Goal: Task Accomplishment & Management: Use online tool/utility

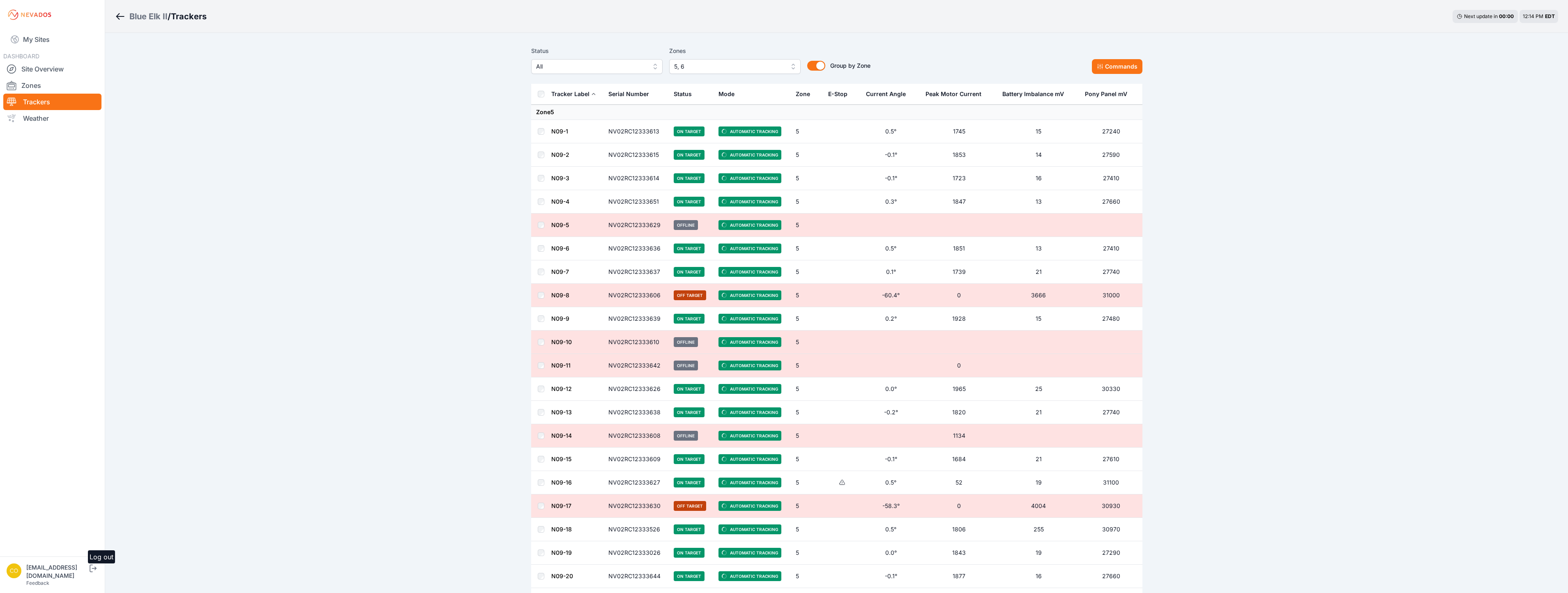
click at [98, 573] on icon "submit" at bounding box center [93, 568] width 10 height 10
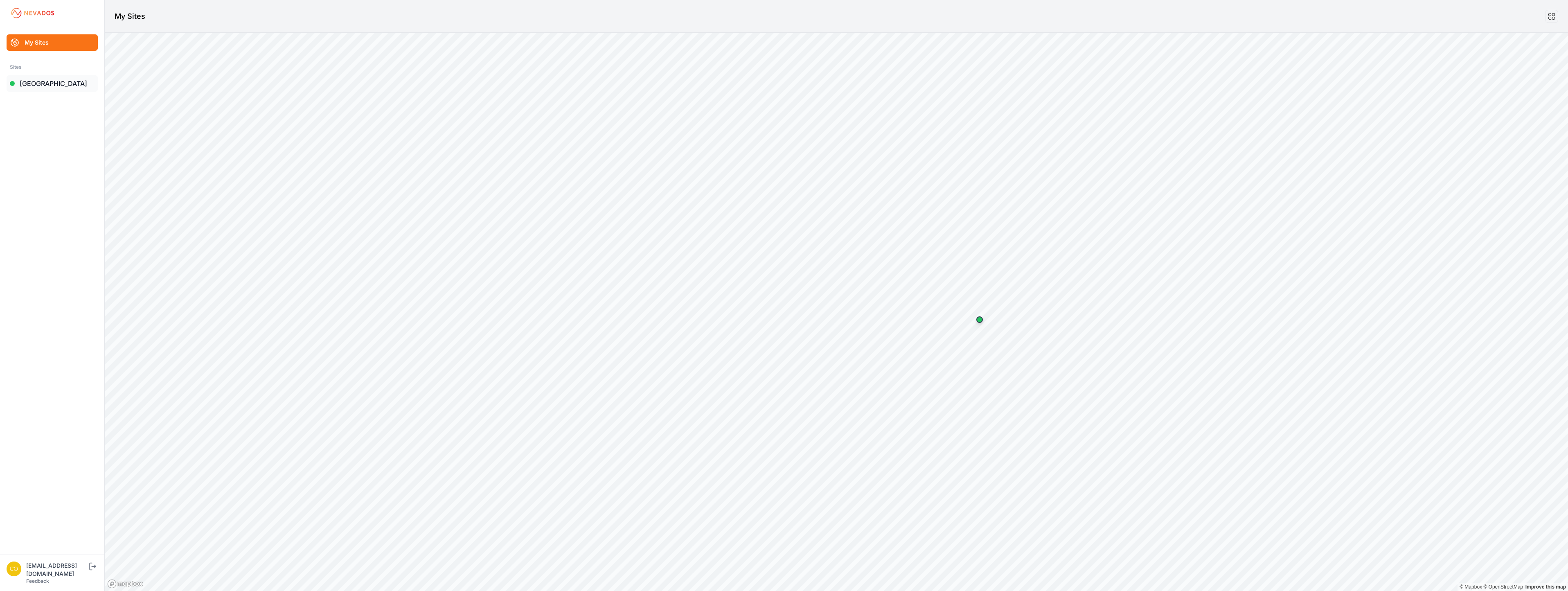
click at [33, 80] on link "[GEOGRAPHIC_DATA]" at bounding box center [52, 83] width 91 height 16
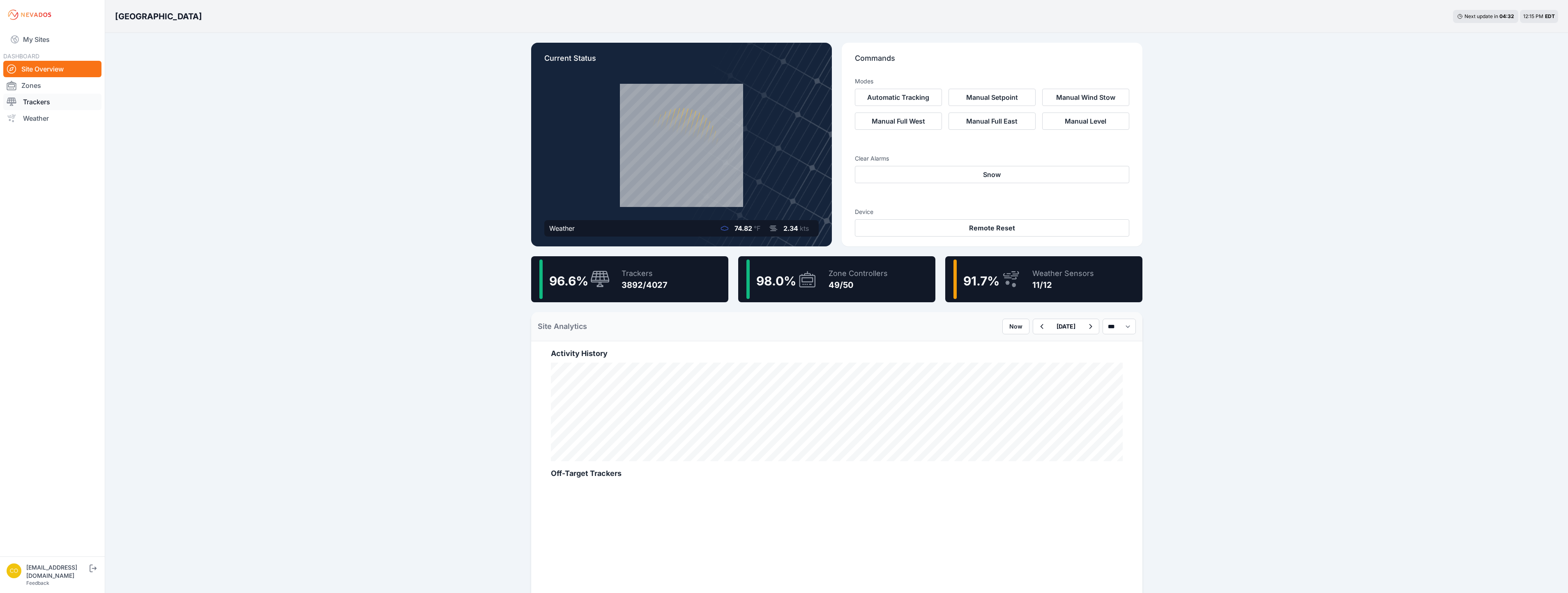
drag, startPoint x: 31, startPoint y: 102, endPoint x: 36, endPoint y: 103, distance: 5.1
click at [31, 102] on link "Trackers" at bounding box center [52, 101] width 98 height 16
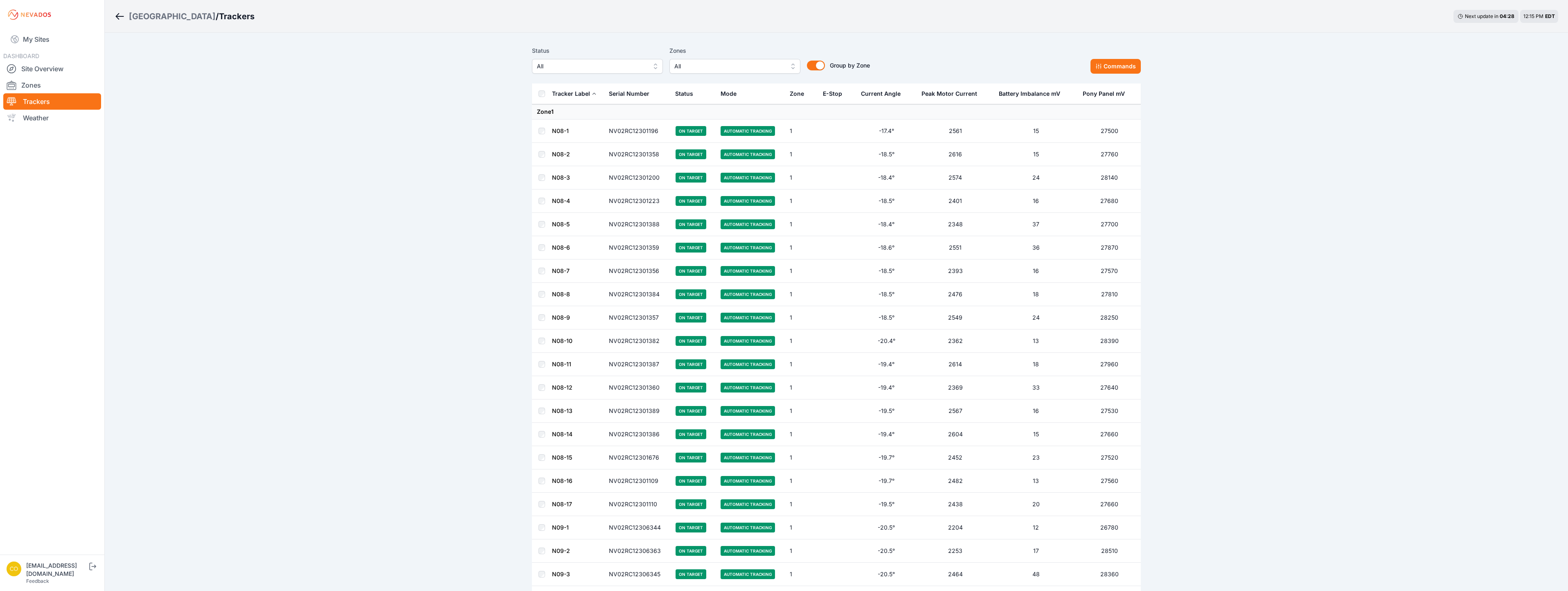
click at [721, 61] on span "All" at bounding box center [729, 66] width 110 height 10
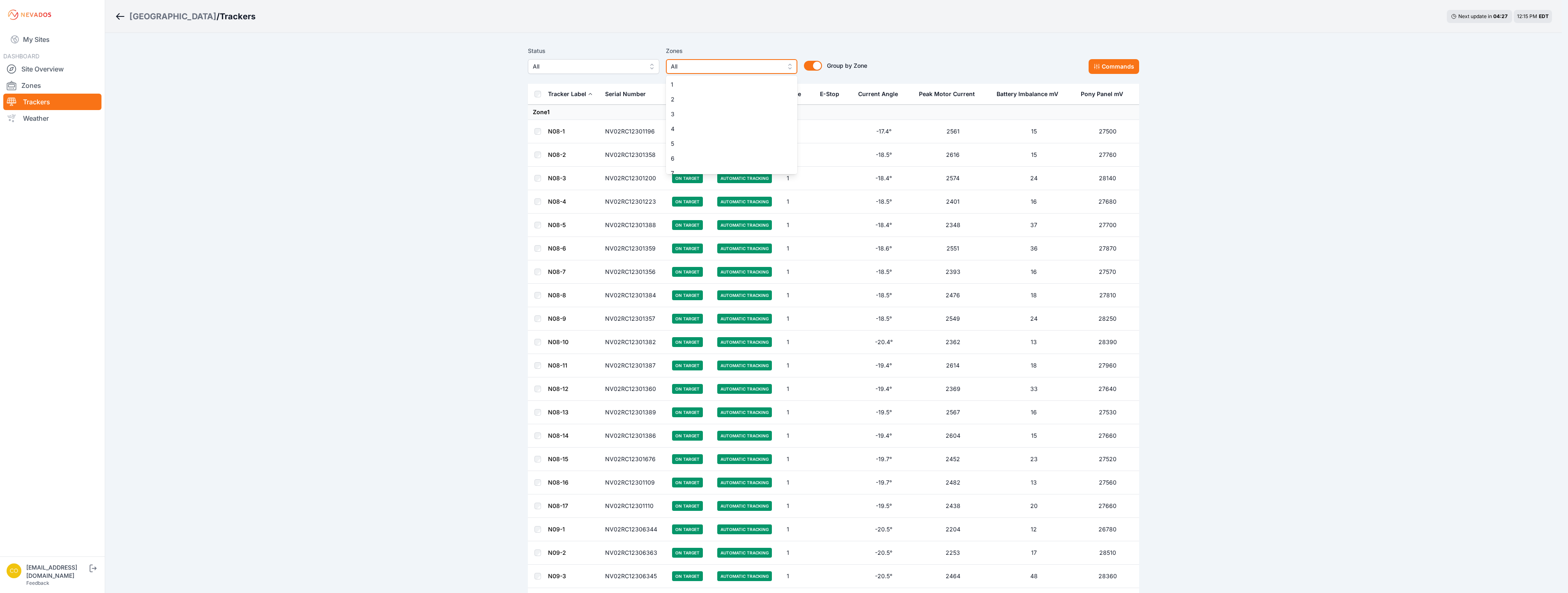
click at [722, 66] on span "All" at bounding box center [726, 67] width 110 height 10
click at [681, 81] on span "9" at bounding box center [730, 79] width 112 height 8
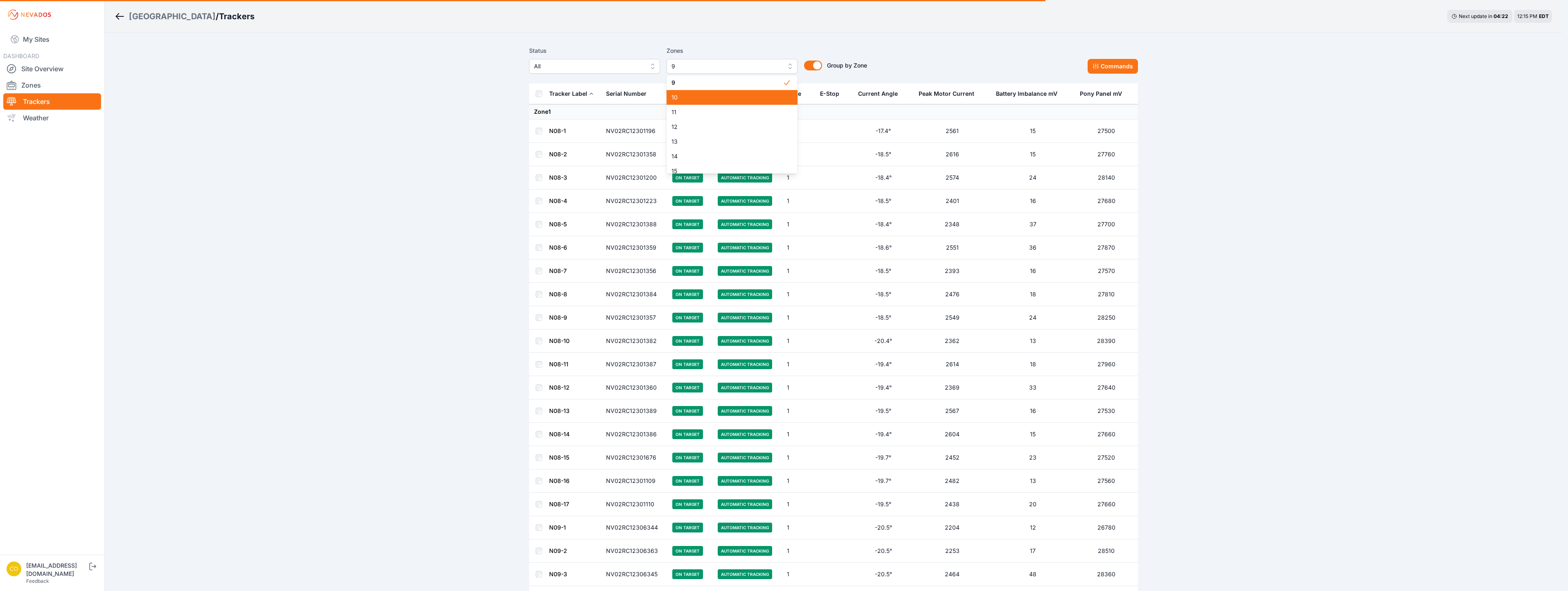
click at [677, 98] on span "10" at bounding box center [727, 97] width 111 height 8
click at [676, 158] on span "14" at bounding box center [727, 156] width 111 height 8
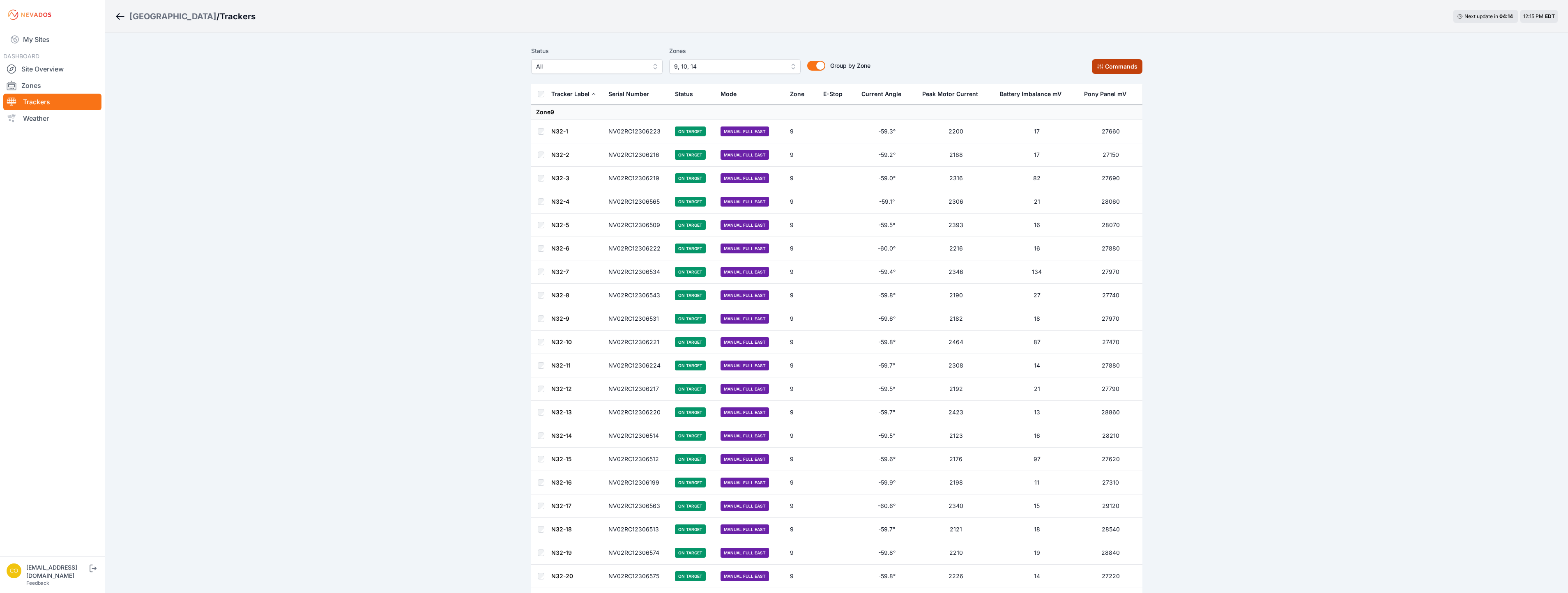
click at [1107, 70] on button "Commands" at bounding box center [1117, 67] width 51 height 15
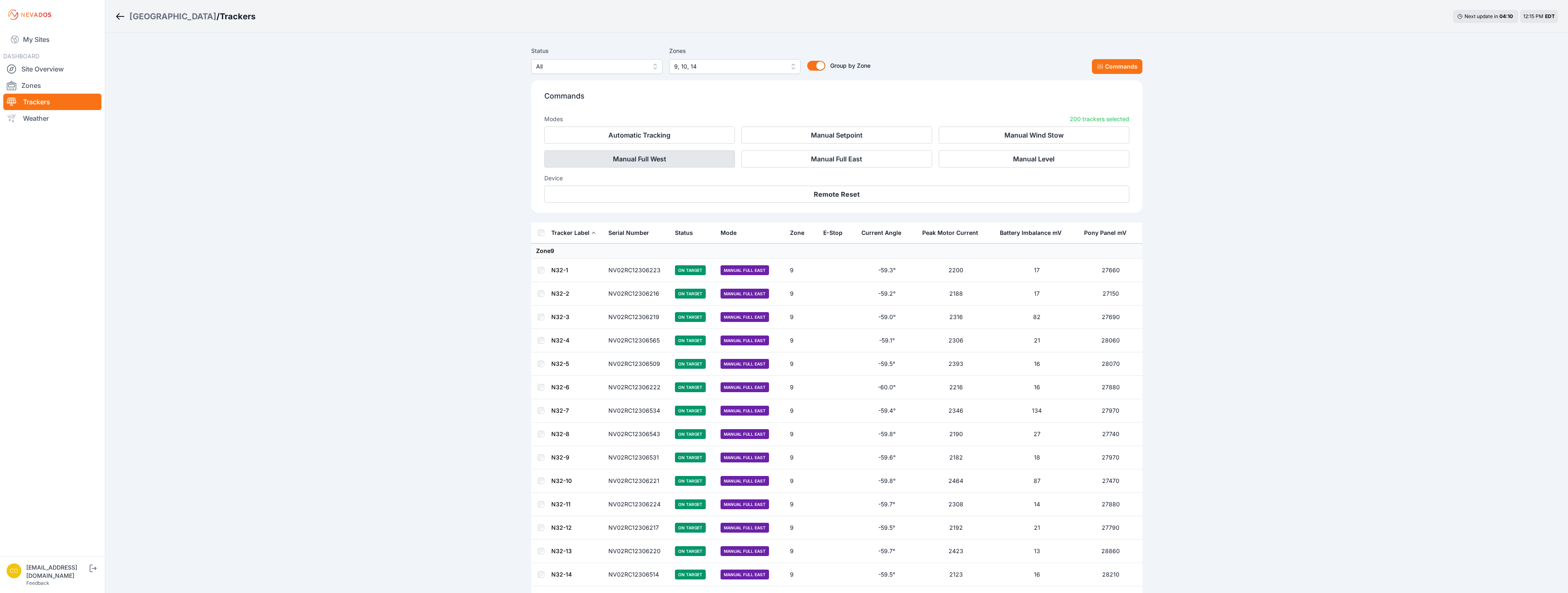
click at [685, 156] on button "Manual Full West" at bounding box center [640, 159] width 191 height 17
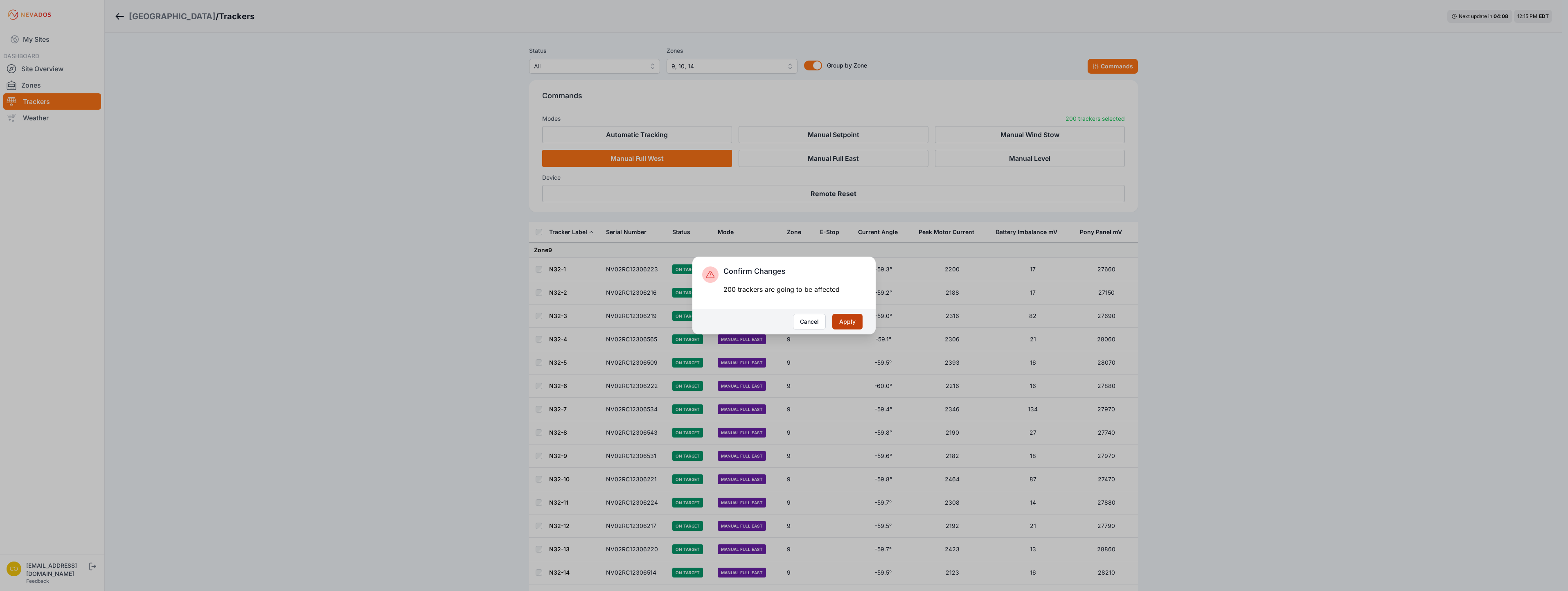
click at [850, 323] on button "Apply" at bounding box center [847, 322] width 30 height 16
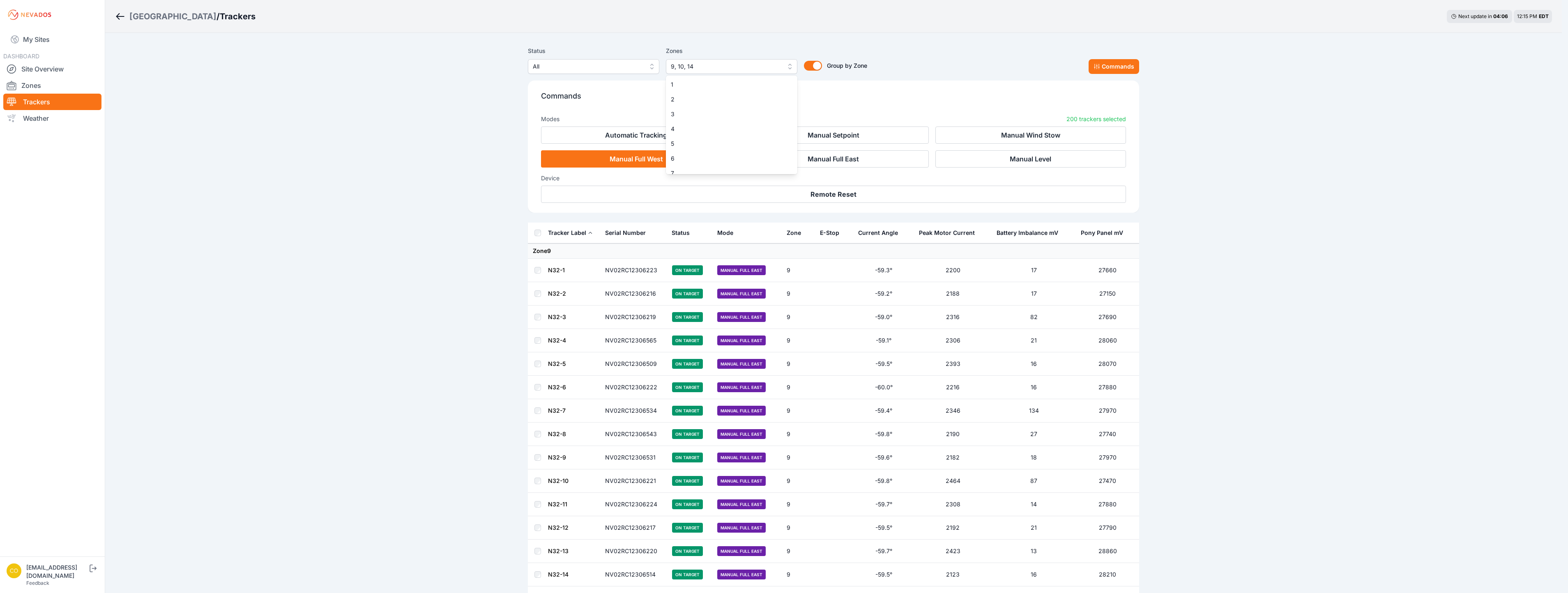
click at [717, 68] on span "9, 10, 14" at bounding box center [726, 67] width 110 height 10
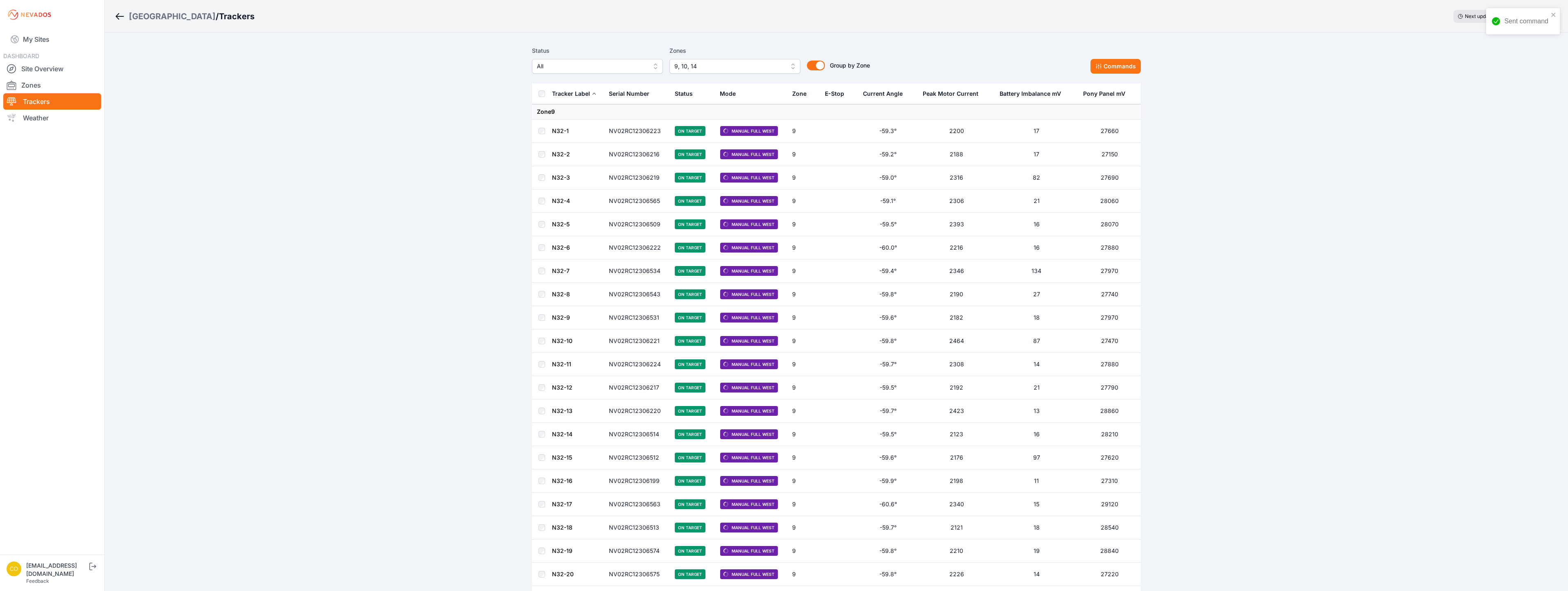
click at [743, 59] on button "9, 10, 14" at bounding box center [735, 66] width 131 height 15
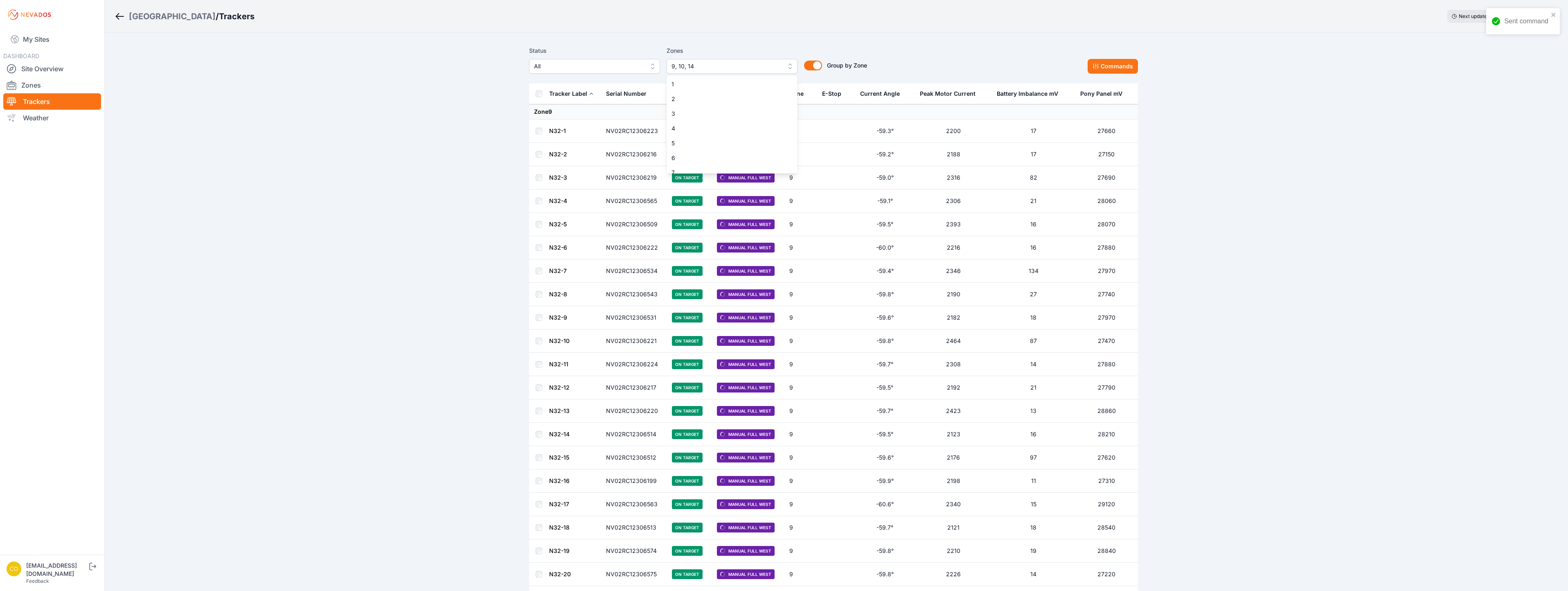
scroll to position [36, 0]
click at [693, 163] on span "9" at bounding box center [727, 166] width 111 height 8
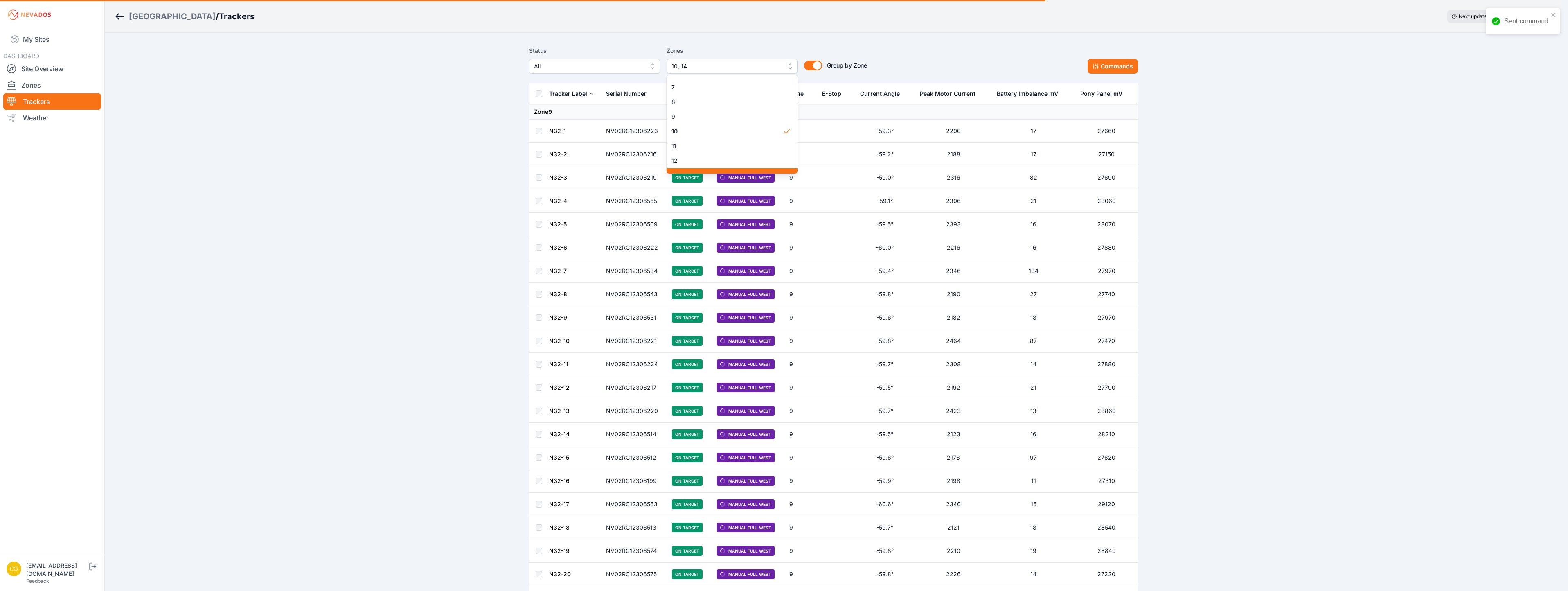
scroll to position [118, 0]
click at [723, 99] on span "10" at bounding box center [727, 99] width 111 height 8
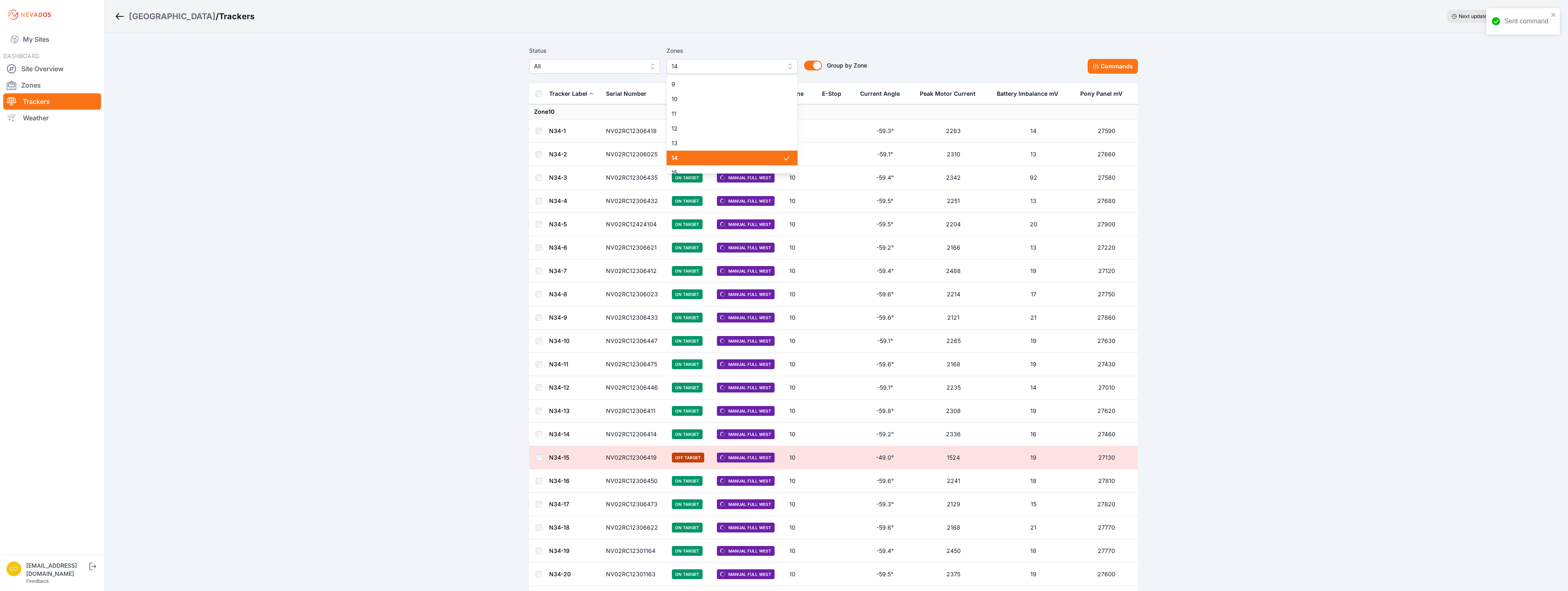
click at [692, 159] on span "14" at bounding box center [727, 158] width 111 height 8
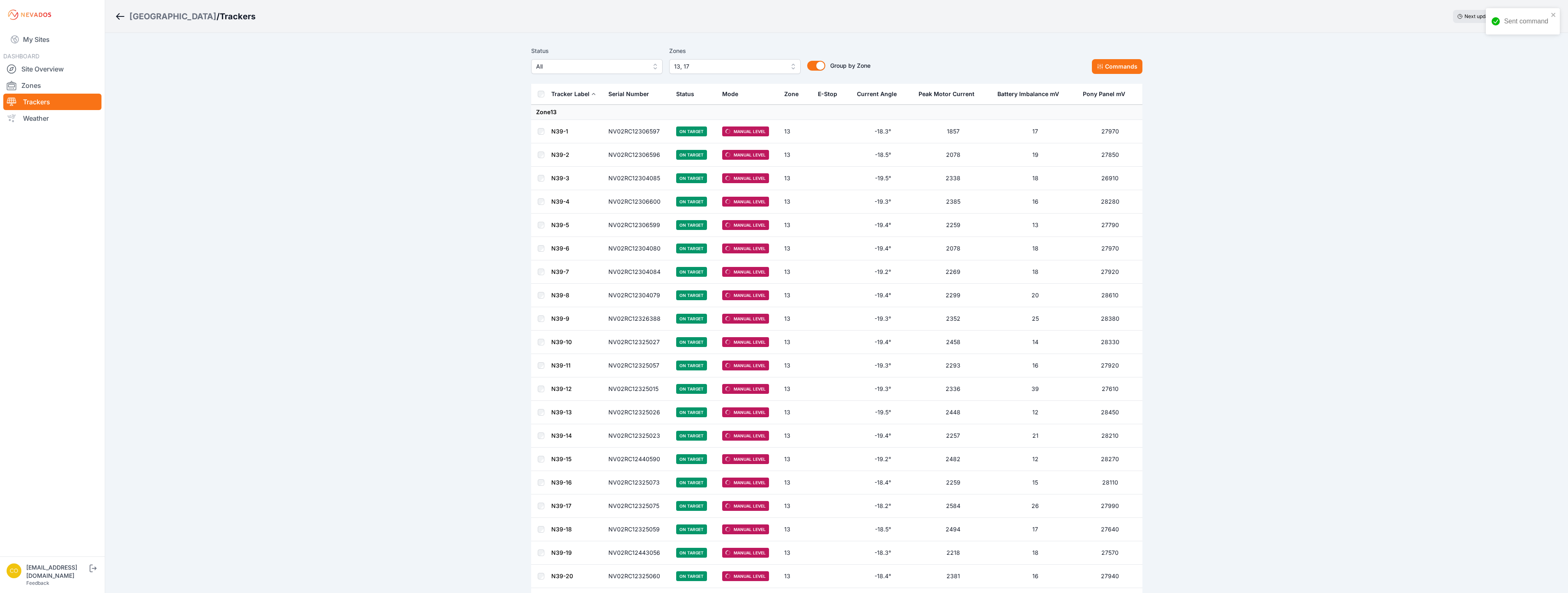
click at [713, 167] on td "On Target" at bounding box center [694, 178] width 46 height 23
click at [794, 67] on button "13, 17" at bounding box center [735, 67] width 131 height 15
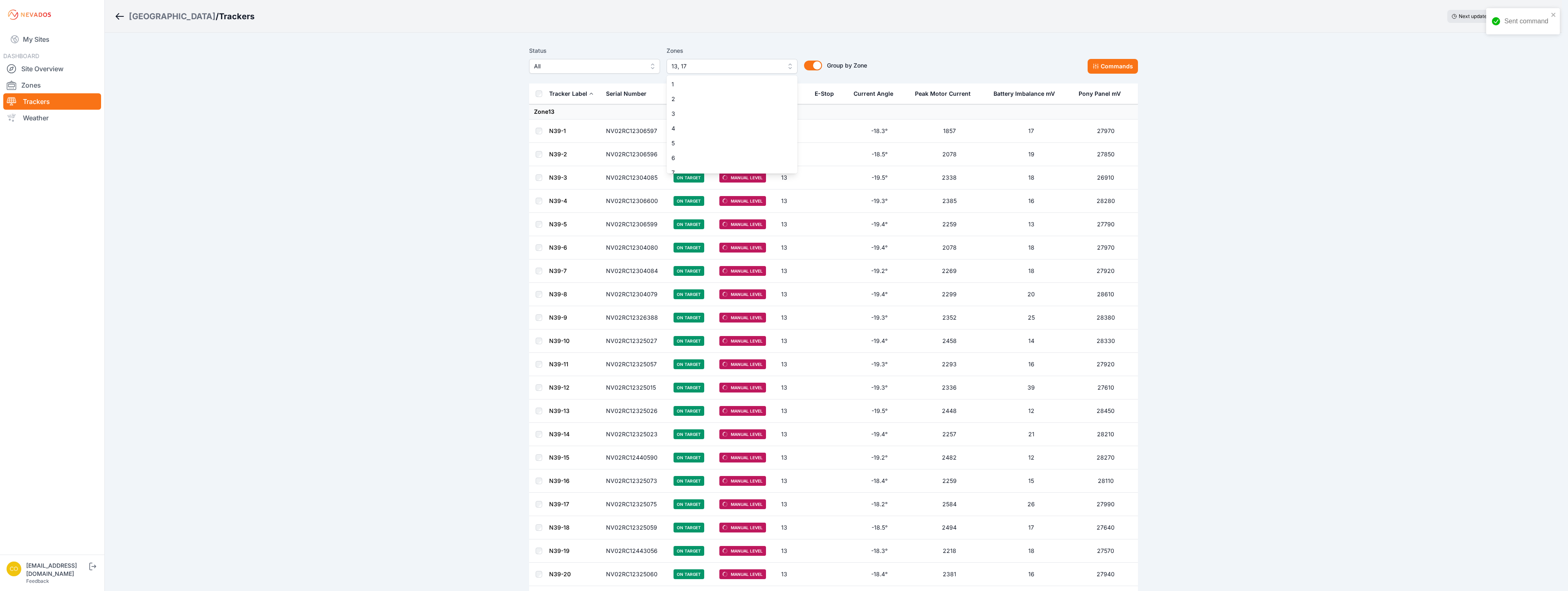
scroll to position [95, 0]
drag, startPoint x: 706, startPoint y: 164, endPoint x: 710, endPoint y: 134, distance: 30.3
click at [706, 163] on span "13" at bounding box center [727, 166] width 111 height 8
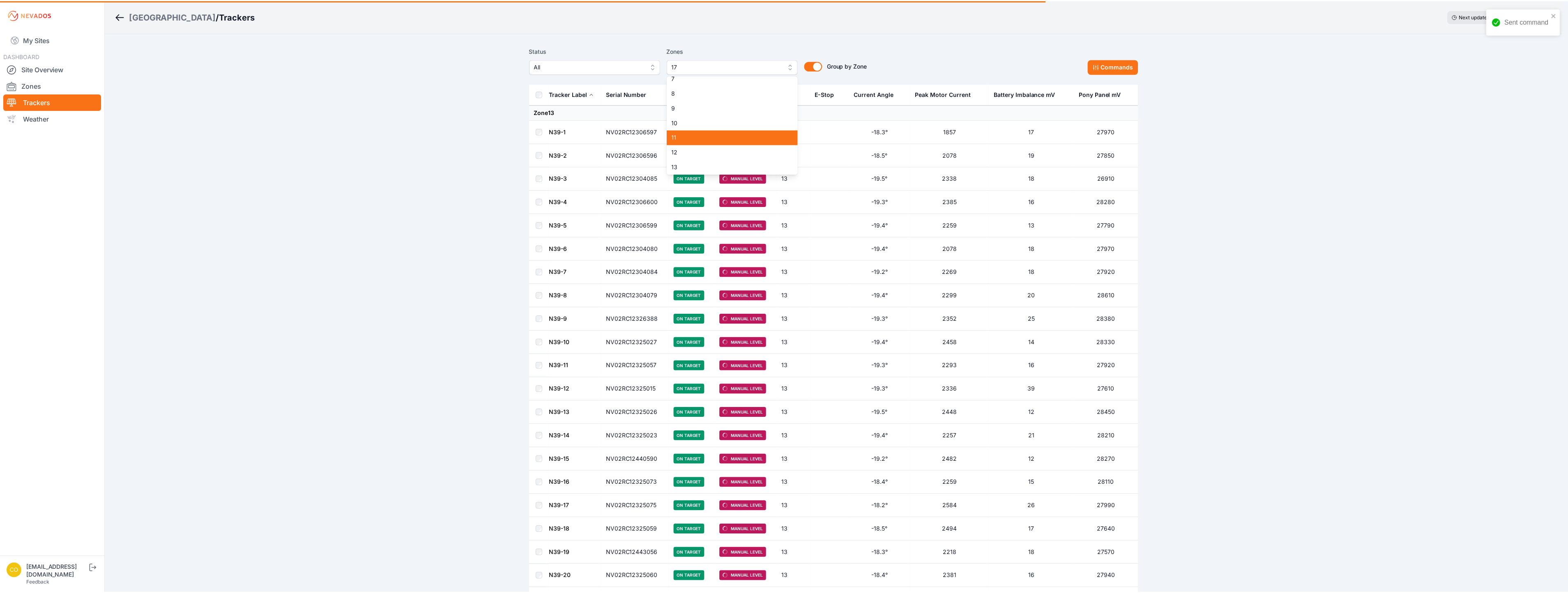
scroll to position [177, 0]
click at [697, 145] on span "17" at bounding box center [730, 144] width 112 height 8
click at [705, 133] on span "16" at bounding box center [730, 128] width 112 height 8
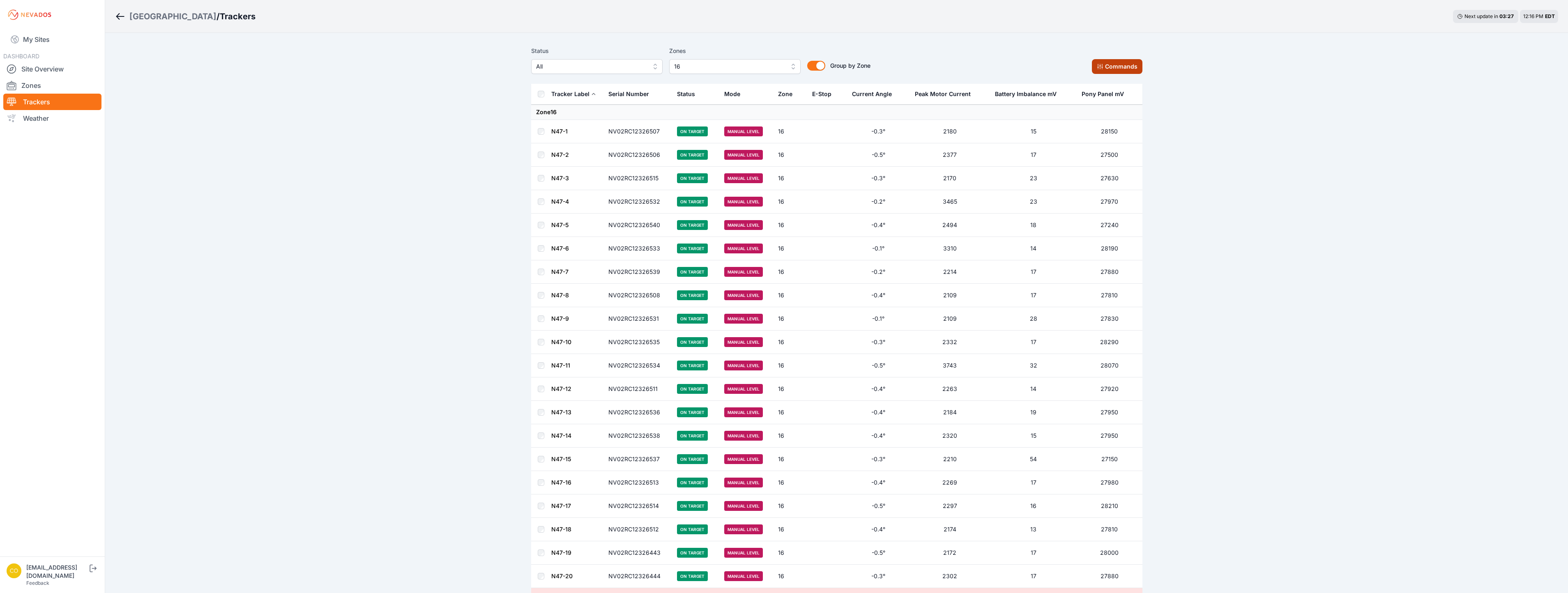
click at [1119, 68] on button "Commands" at bounding box center [1117, 67] width 51 height 15
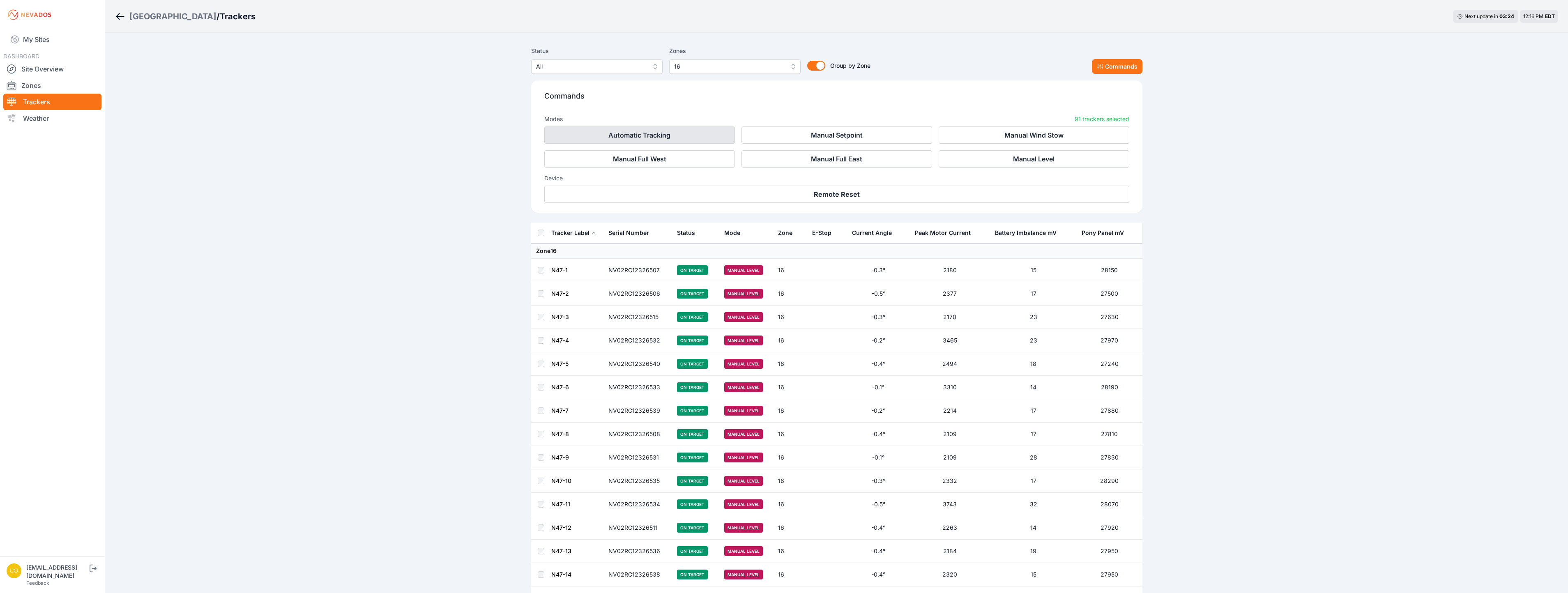
click at [660, 134] on button "Automatic Tracking" at bounding box center [640, 135] width 191 height 17
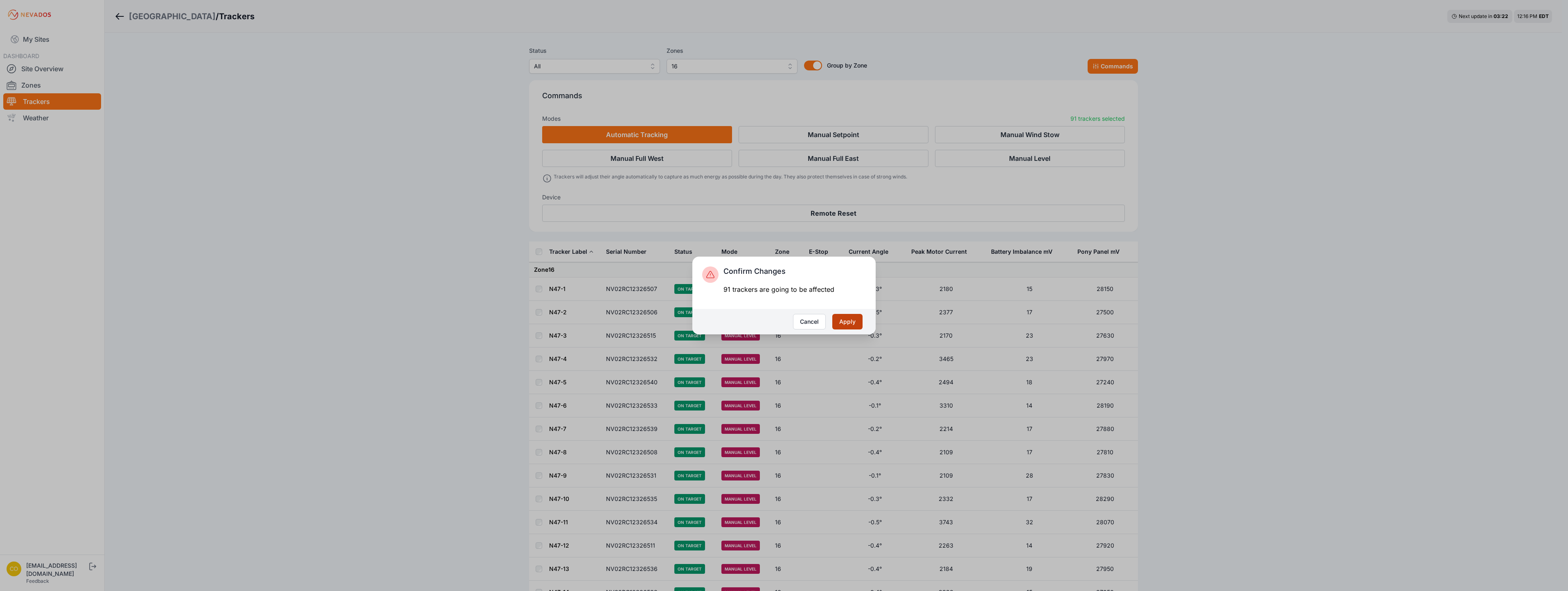
click at [850, 324] on button "Apply" at bounding box center [847, 322] width 30 height 16
